Goal: Use online tool/utility: Utilize a website feature to perform a specific function

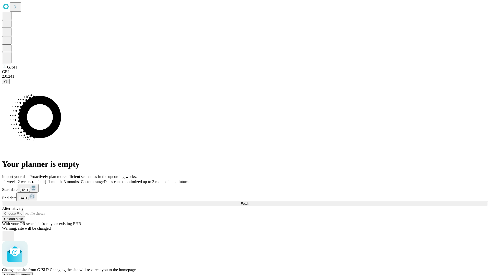
click at [31, 273] on span "Confirm" at bounding box center [25, 275] width 12 height 4
click at [46, 180] on label "2 weeks (default)" at bounding box center [31, 182] width 30 height 4
click at [249, 202] on span "Fetch" at bounding box center [244, 204] width 8 height 4
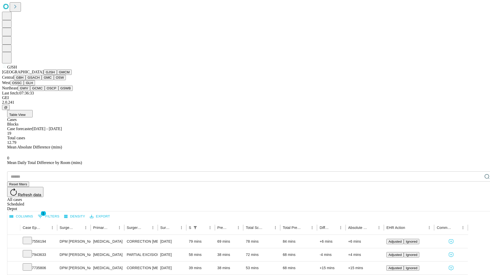
click at [57, 75] on button "GMCM" at bounding box center [64, 72] width 15 height 5
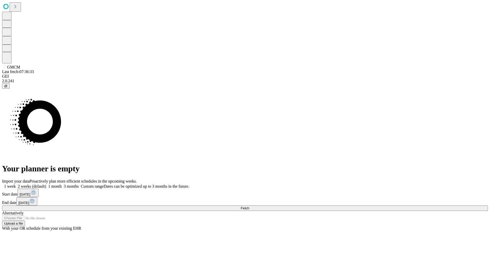
click at [46, 184] on label "2 weeks (default)" at bounding box center [31, 186] width 30 height 4
click at [249, 207] on span "Fetch" at bounding box center [244, 209] width 8 height 4
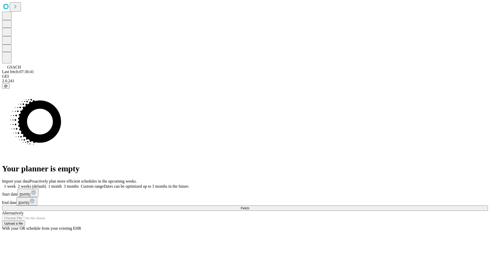
click at [46, 184] on label "2 weeks (default)" at bounding box center [31, 186] width 30 height 4
click at [249, 207] on span "Fetch" at bounding box center [244, 209] width 8 height 4
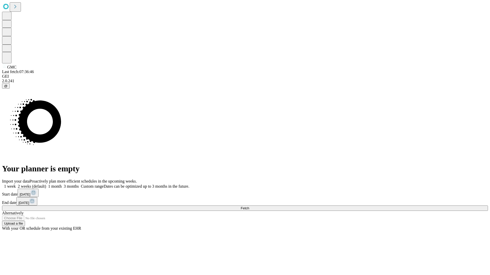
click at [46, 184] on label "2 weeks (default)" at bounding box center [31, 186] width 30 height 4
click at [249, 207] on span "Fetch" at bounding box center [244, 209] width 8 height 4
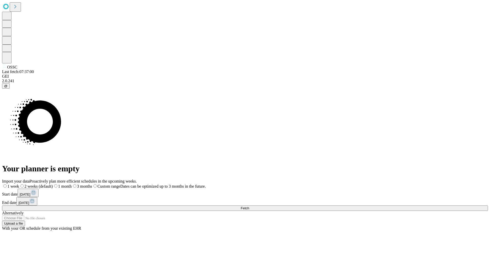
click at [249, 207] on span "Fetch" at bounding box center [244, 209] width 8 height 4
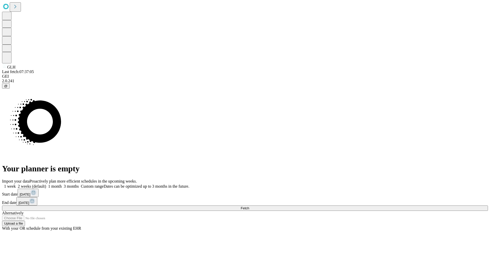
click at [46, 184] on label "2 weeks (default)" at bounding box center [31, 186] width 30 height 4
click at [249, 207] on span "Fetch" at bounding box center [244, 209] width 8 height 4
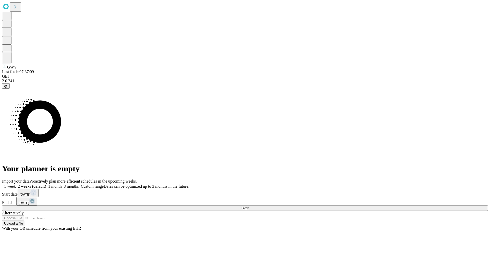
click at [46, 184] on label "2 weeks (default)" at bounding box center [31, 186] width 30 height 4
click at [249, 207] on span "Fetch" at bounding box center [244, 209] width 8 height 4
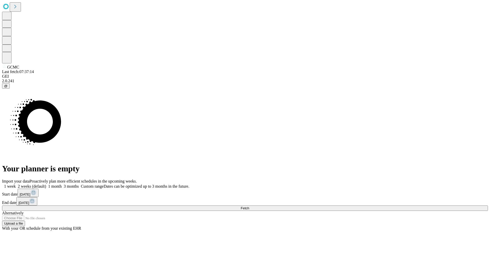
click at [46, 184] on label "2 weeks (default)" at bounding box center [31, 186] width 30 height 4
click at [249, 207] on span "Fetch" at bounding box center [244, 209] width 8 height 4
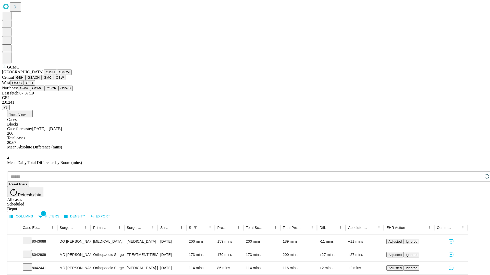
click at [45, 91] on button "OSCP" at bounding box center [52, 88] width 14 height 5
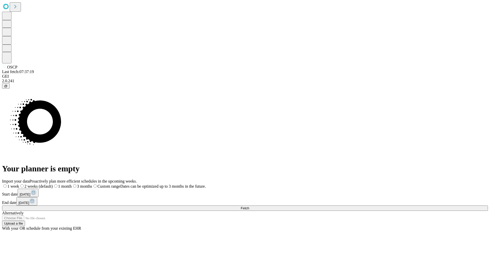
click at [53, 184] on label "2 weeks (default)" at bounding box center [36, 186] width 34 height 4
click at [249, 207] on span "Fetch" at bounding box center [244, 209] width 8 height 4
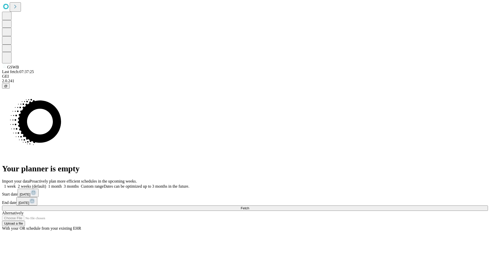
click at [46, 184] on label "2 weeks (default)" at bounding box center [31, 186] width 30 height 4
click at [249, 207] on span "Fetch" at bounding box center [244, 209] width 8 height 4
